Goal: Task Accomplishment & Management: Use online tool/utility

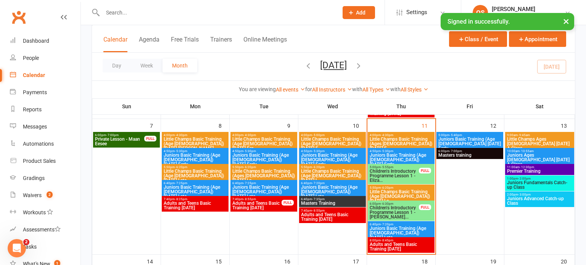
click at [374, 228] on span "Juniors Basic Training (Age [DEMOGRAPHIC_DATA]) [DATE] Late" at bounding box center [401, 233] width 64 height 14
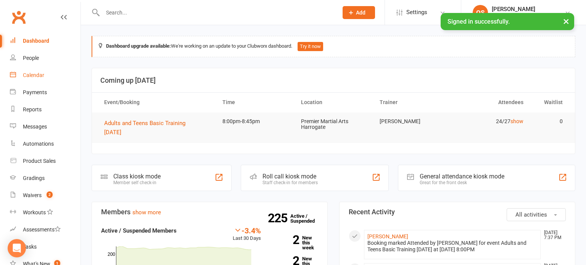
click at [60, 75] on link "Calendar" at bounding box center [45, 75] width 71 height 17
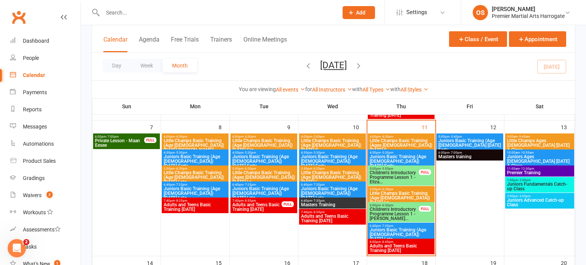
scroll to position [160, 0]
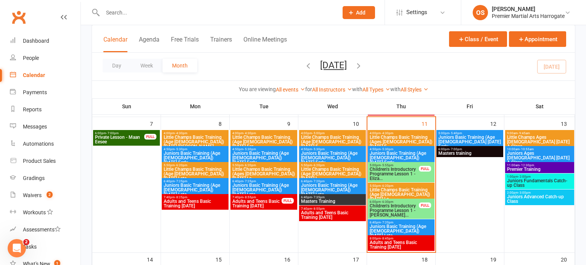
click at [398, 232] on span "Juniors Basic Training (Age [DEMOGRAPHIC_DATA]) [DATE] Late" at bounding box center [401, 231] width 64 height 14
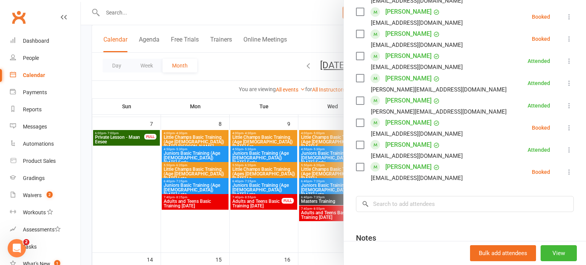
scroll to position [400, 0]
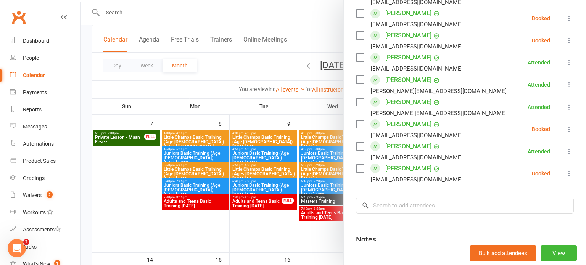
click at [567, 174] on icon at bounding box center [569, 174] width 8 height 8
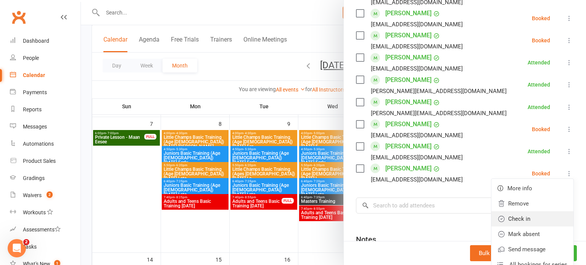
click at [540, 223] on link "Check in" at bounding box center [532, 218] width 82 height 15
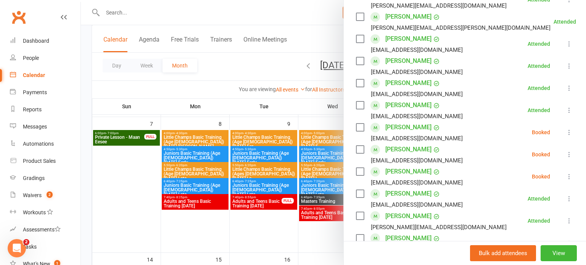
scroll to position [265, 0]
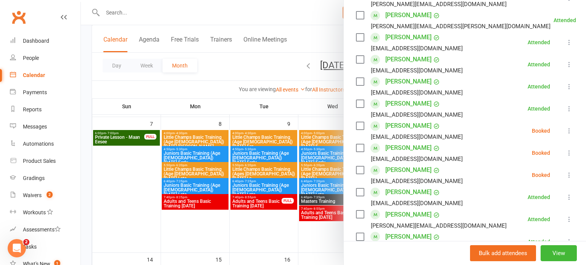
click at [566, 153] on icon at bounding box center [569, 153] width 8 height 8
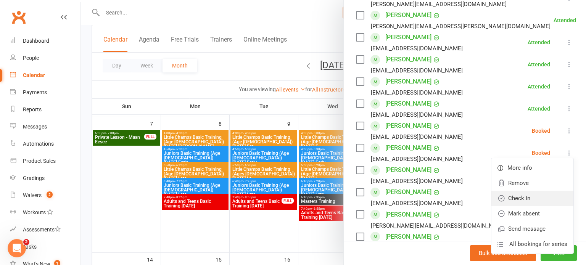
click at [512, 198] on link "Check in" at bounding box center [532, 198] width 82 height 15
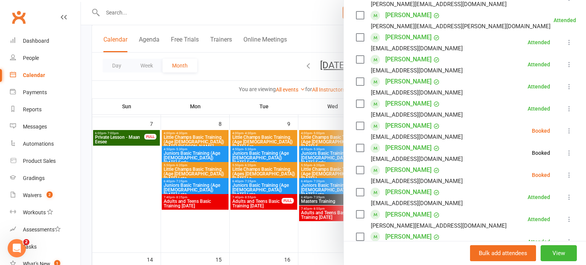
click at [321, 243] on div at bounding box center [333, 132] width 505 height 265
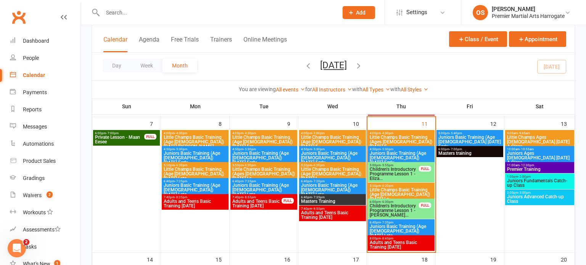
click at [386, 140] on span "Little Champs Basic Training (Ages [DEMOGRAPHIC_DATA]) [DATE] E..." at bounding box center [401, 142] width 64 height 14
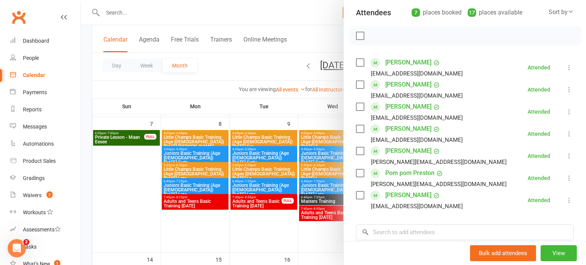
scroll to position [87, 0]
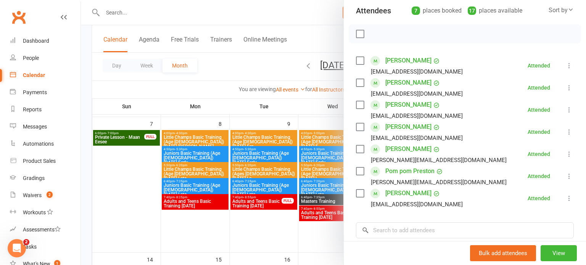
click at [196, 234] on div at bounding box center [333, 132] width 505 height 265
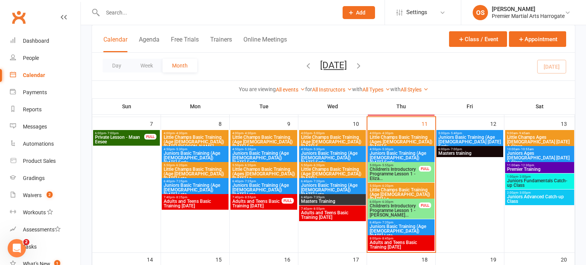
click at [418, 244] on span "Adults and Teens Basic Training [DATE]" at bounding box center [401, 244] width 64 height 9
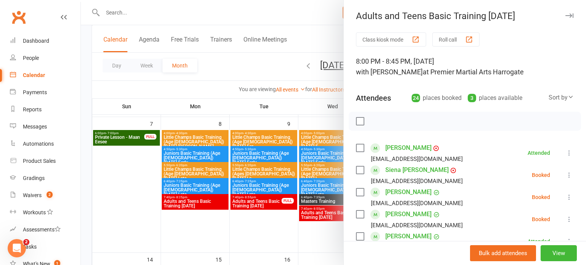
click at [571, 173] on icon at bounding box center [569, 175] width 8 height 8
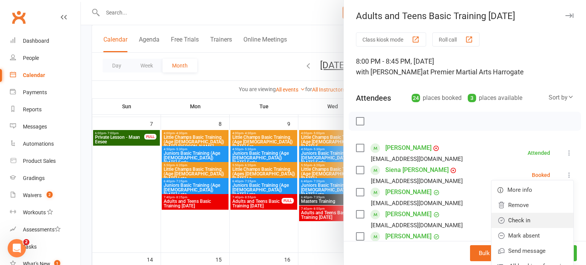
click at [534, 214] on link "Check in" at bounding box center [532, 220] width 82 height 15
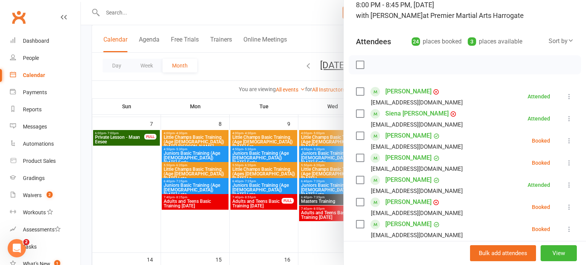
scroll to position [59, 0]
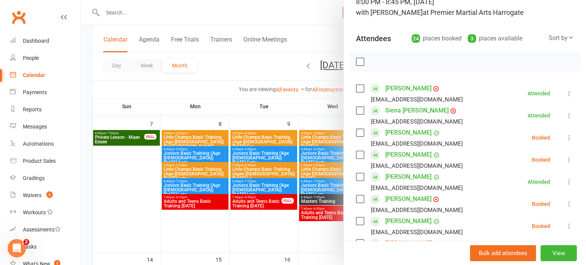
click at [570, 140] on icon at bounding box center [569, 138] width 8 height 8
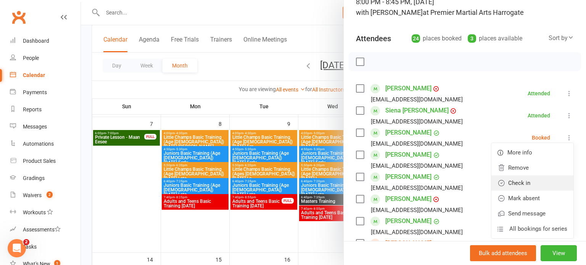
click at [534, 185] on link "Check in" at bounding box center [532, 182] width 82 height 15
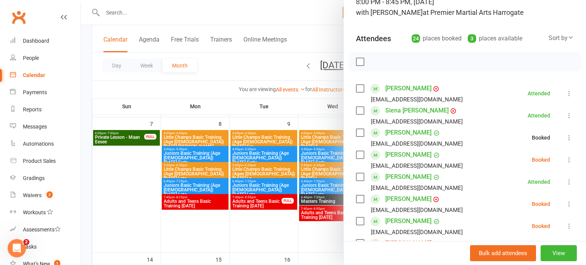
click at [566, 161] on icon at bounding box center [569, 160] width 8 height 8
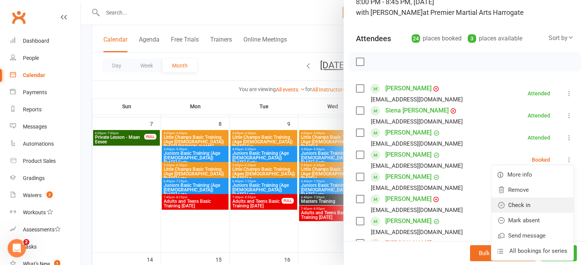
click at [533, 204] on link "Check in" at bounding box center [532, 205] width 82 height 15
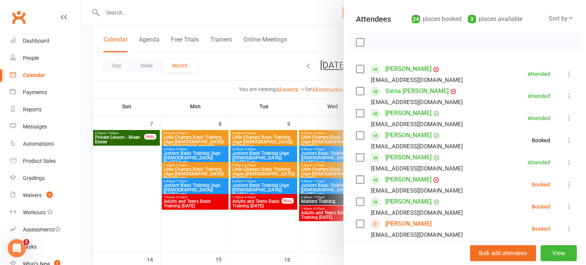
scroll to position [103, 0]
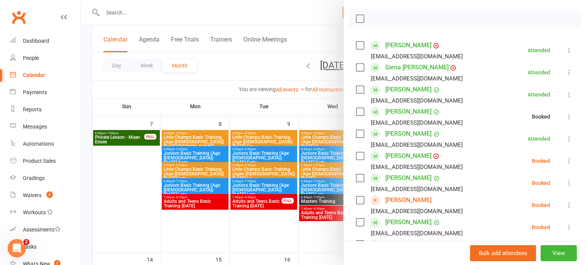
click at [569, 160] on icon at bounding box center [569, 161] width 8 height 8
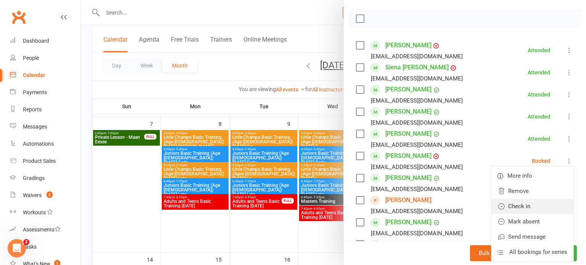
click at [526, 208] on link "Check in" at bounding box center [532, 206] width 82 height 15
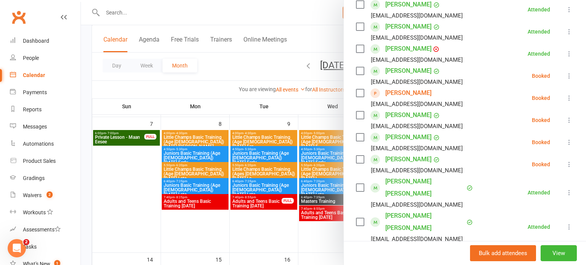
scroll to position [209, 0]
click at [567, 165] on icon at bounding box center [569, 165] width 8 height 8
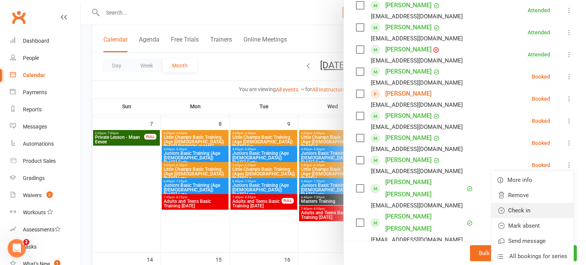
click at [529, 210] on link "Check in" at bounding box center [532, 210] width 82 height 15
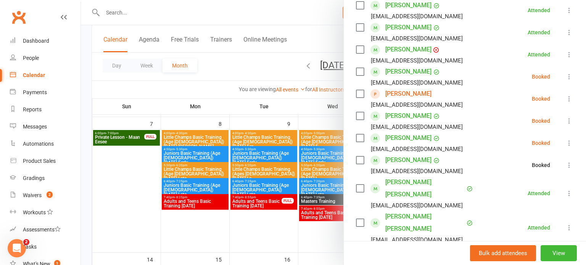
click at [572, 143] on icon at bounding box center [569, 143] width 8 height 8
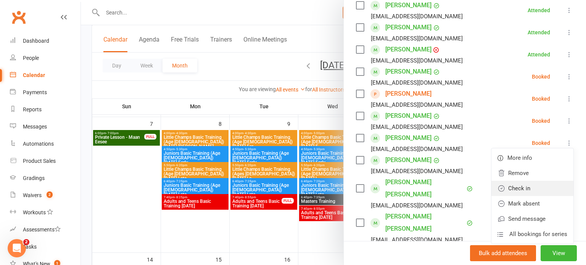
click at [533, 190] on link "Check in" at bounding box center [532, 188] width 82 height 15
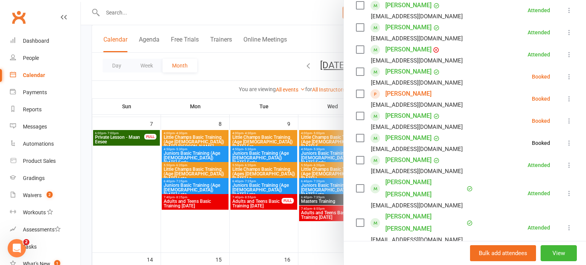
click at [570, 117] on button at bounding box center [568, 120] width 9 height 9
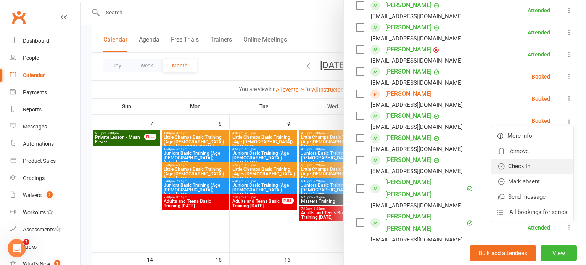
click at [532, 168] on link "Check in" at bounding box center [532, 166] width 82 height 15
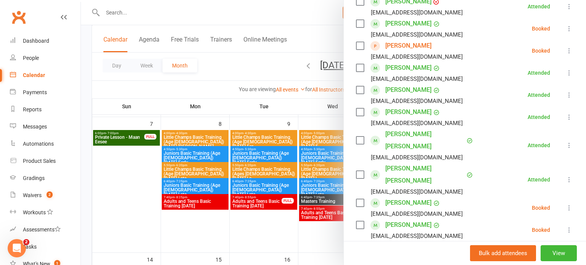
scroll to position [260, 0]
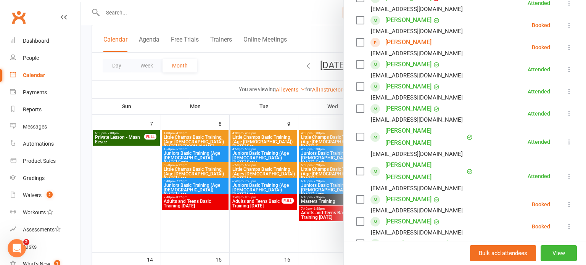
click at [570, 145] on icon at bounding box center [569, 142] width 8 height 8
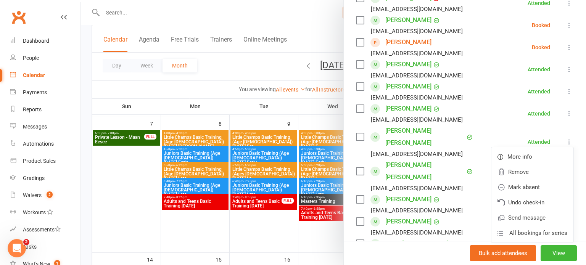
click at [559, 127] on li "[PERSON_NAME] [PERSON_NAME] [EMAIL_ADDRESS][DOMAIN_NAME] Attended More info Rem…" at bounding box center [465, 142] width 218 height 34
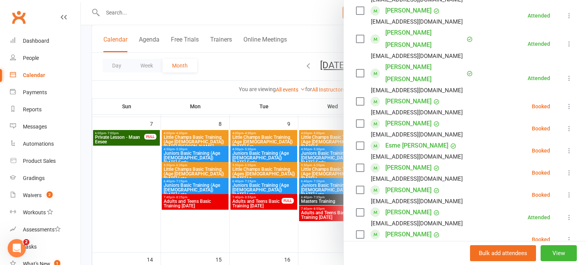
scroll to position [362, 0]
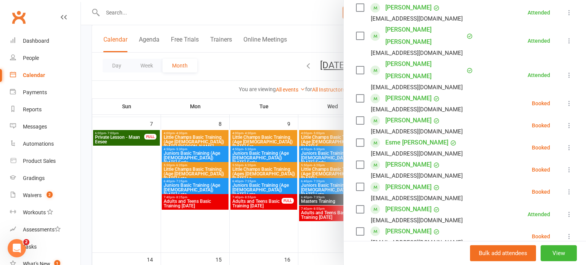
click at [567, 172] on icon at bounding box center [569, 170] width 8 height 8
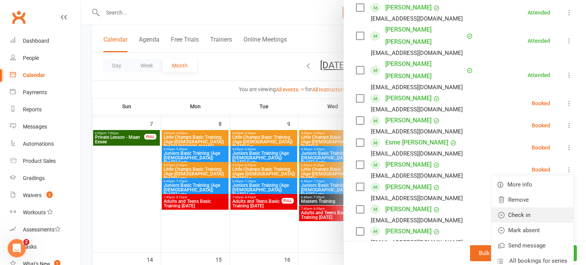
click at [523, 215] on link "Check in" at bounding box center [532, 214] width 82 height 15
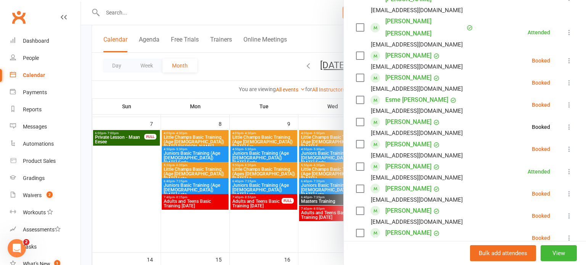
scroll to position [404, 0]
click at [565, 148] on icon at bounding box center [569, 149] width 8 height 8
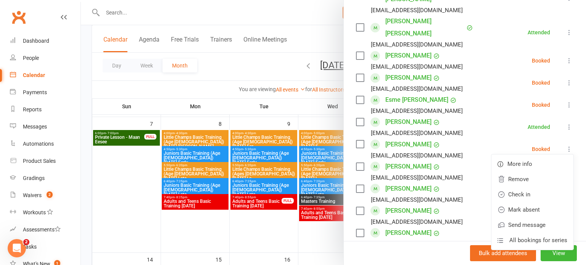
click at [535, 137] on li "[PERSON_NAME] [EMAIL_ADDRESS][DOMAIN_NAME] Attended More info Remove Mark absen…" at bounding box center [465, 127] width 218 height 22
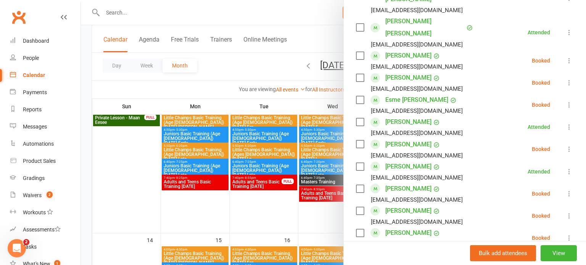
scroll to position [183, 0]
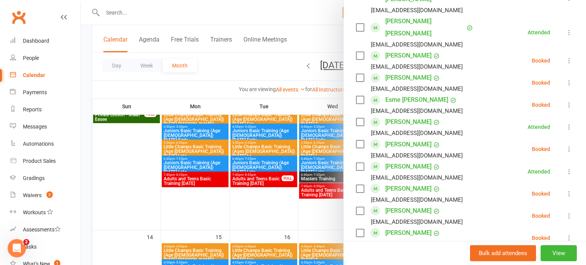
click at [567, 193] on icon at bounding box center [569, 194] width 8 height 8
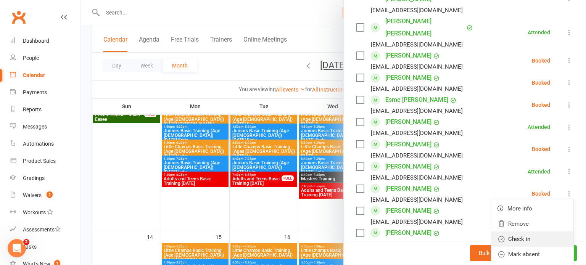
click at [517, 239] on link "Check in" at bounding box center [532, 238] width 82 height 15
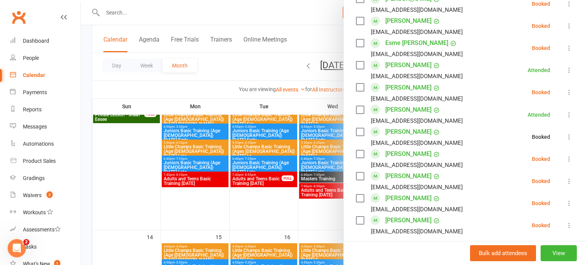
scroll to position [470, 0]
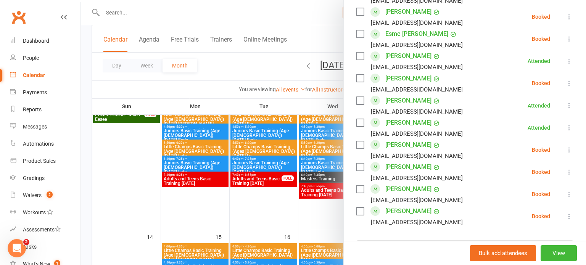
click at [569, 171] on icon at bounding box center [569, 172] width 8 height 8
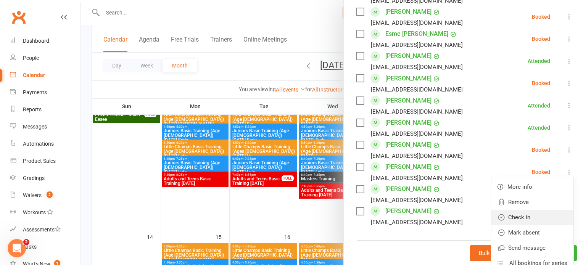
click at [528, 218] on link "Check in" at bounding box center [532, 217] width 82 height 15
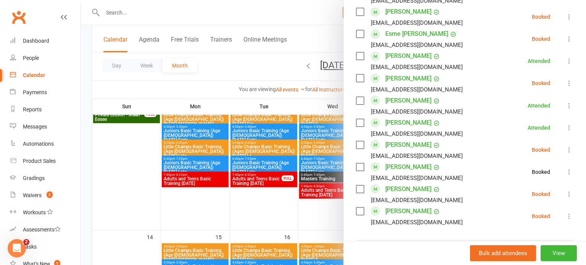
click at [569, 196] on icon at bounding box center [569, 194] width 8 height 8
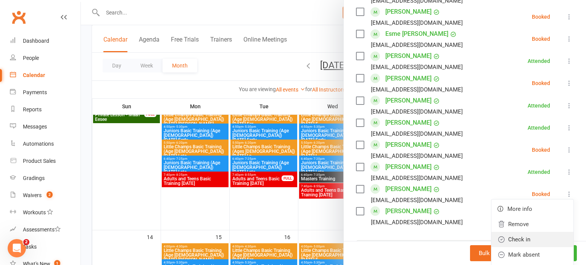
click at [524, 239] on link "Check in" at bounding box center [532, 239] width 82 height 15
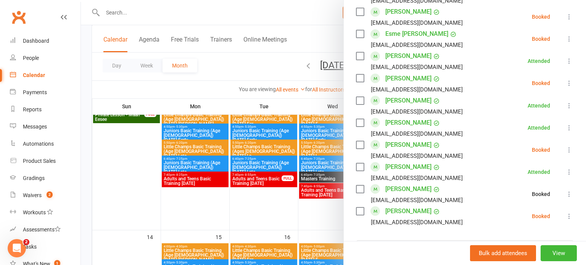
click at [572, 215] on icon at bounding box center [569, 216] width 8 height 8
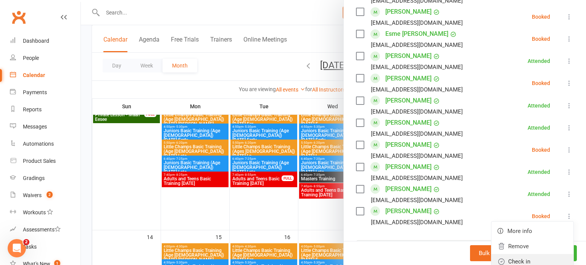
click at [525, 257] on link "Check in" at bounding box center [532, 261] width 82 height 15
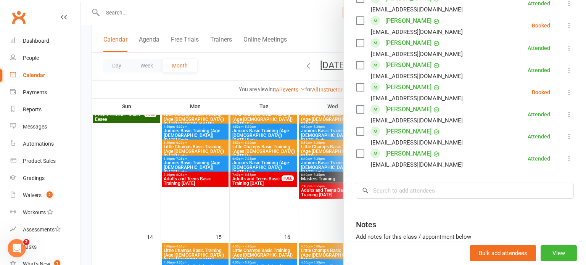
scroll to position [529, 0]
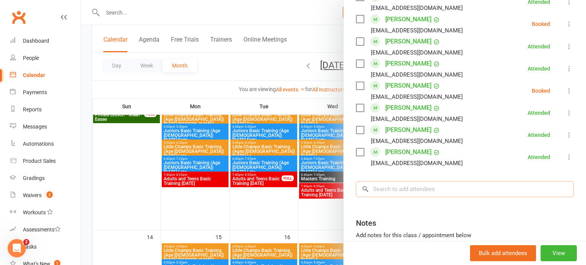
click at [462, 191] on input "search" at bounding box center [465, 189] width 218 height 16
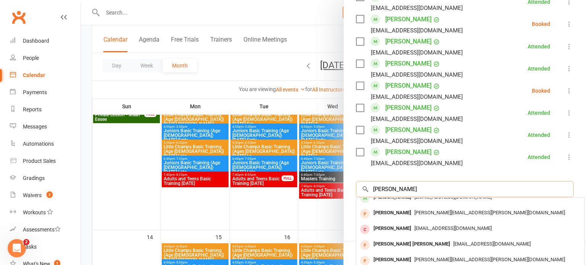
scroll to position [0, 0]
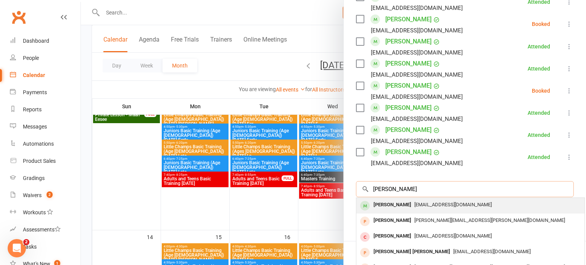
type input "[PERSON_NAME]"
click at [486, 206] on span "[EMAIL_ADDRESS][DOMAIN_NAME]" at bounding box center [452, 205] width 77 height 6
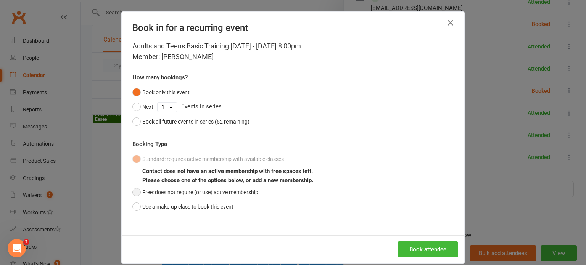
click at [146, 198] on button "Free: does not require (or use) active membership" at bounding box center [195, 192] width 126 height 14
click at [443, 244] on button "Book attendee" at bounding box center [427, 249] width 61 height 16
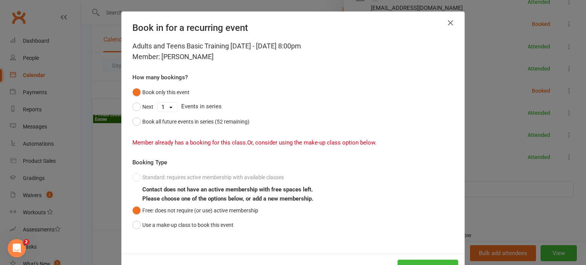
click at [77, 169] on div "Book in for a recurring event Adults and Teens Basic Training [DATE] - [DATE] 8…" at bounding box center [293, 132] width 586 height 265
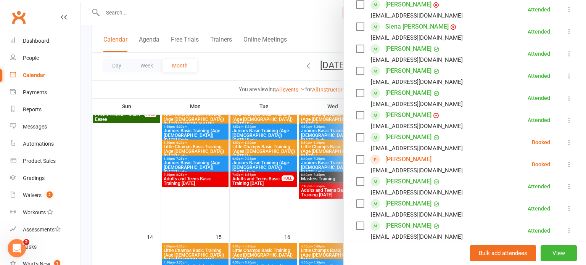
scroll to position [141, 0]
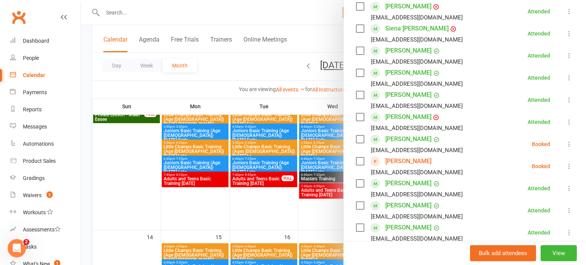
click at [567, 143] on icon at bounding box center [569, 144] width 8 height 8
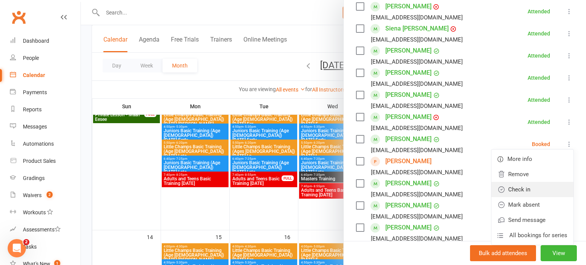
click at [528, 189] on link "Check in" at bounding box center [532, 189] width 82 height 15
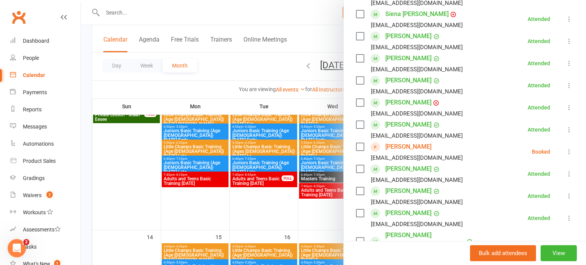
scroll to position [159, 0]
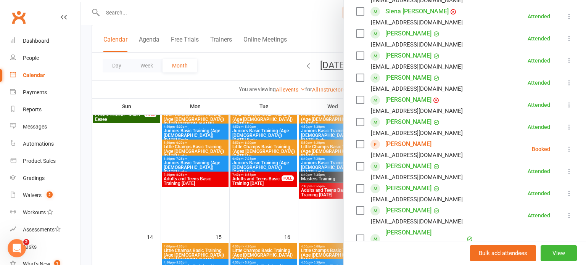
click at [565, 172] on icon at bounding box center [569, 171] width 8 height 8
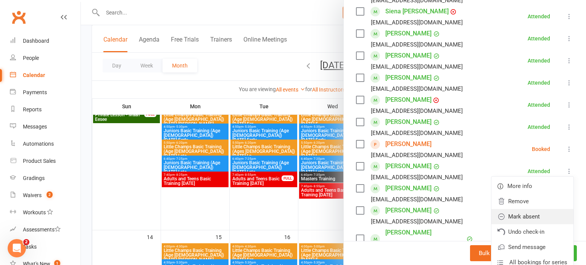
click at [531, 216] on link "Mark absent" at bounding box center [532, 216] width 82 height 15
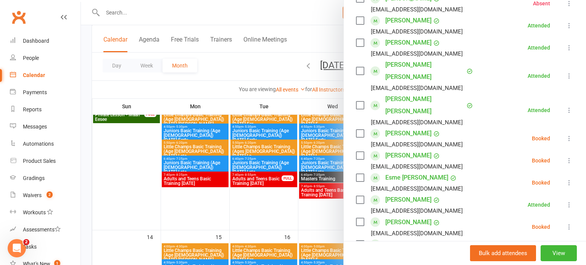
scroll to position [329, 0]
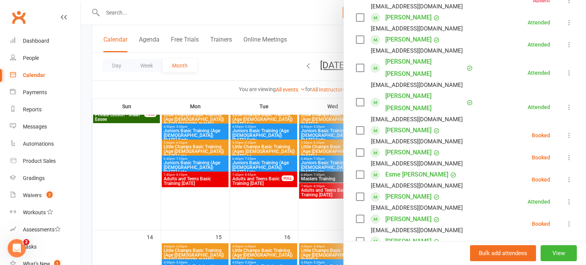
click at [566, 176] on icon at bounding box center [569, 180] width 8 height 8
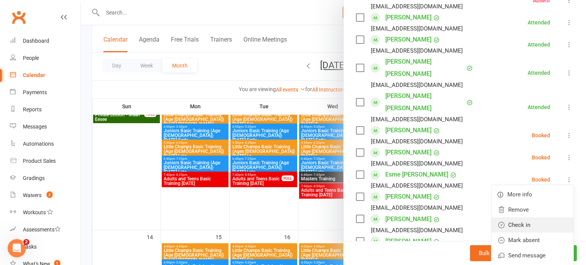
click at [530, 221] on link "Check in" at bounding box center [532, 224] width 82 height 15
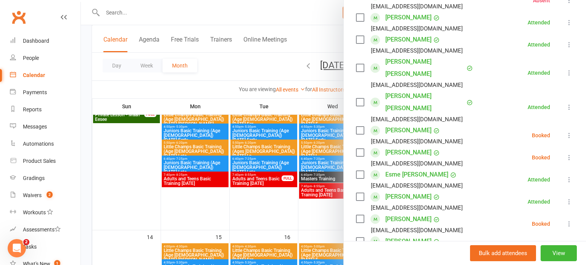
click at [571, 223] on icon at bounding box center [569, 224] width 8 height 8
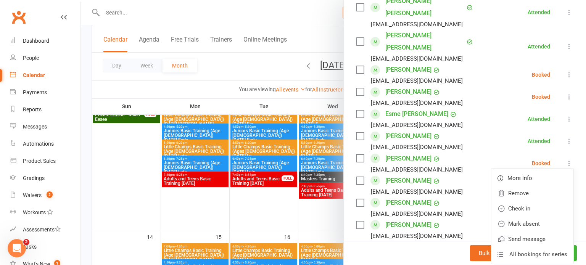
scroll to position [390, 0]
click at [526, 210] on link "Check in" at bounding box center [532, 208] width 82 height 15
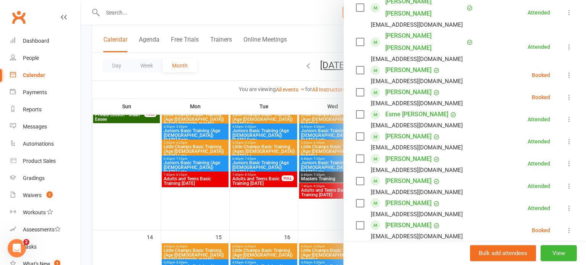
click at [569, 95] on icon at bounding box center [569, 97] width 8 height 8
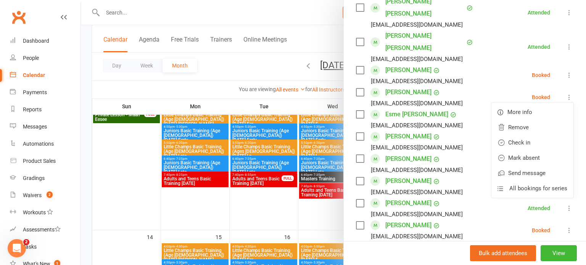
click at [572, 96] on icon at bounding box center [569, 97] width 8 height 8
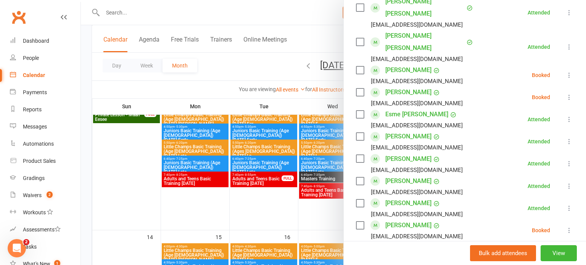
click at [566, 96] on icon at bounding box center [569, 97] width 8 height 8
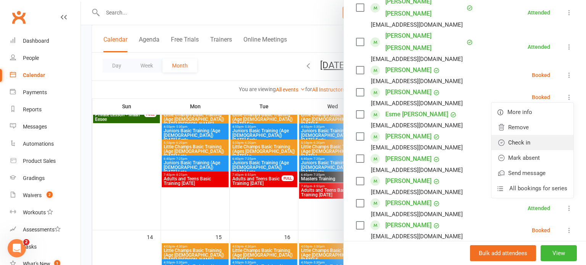
click at [530, 142] on link "Check in" at bounding box center [532, 142] width 82 height 15
